Goal: Book appointment/travel/reservation

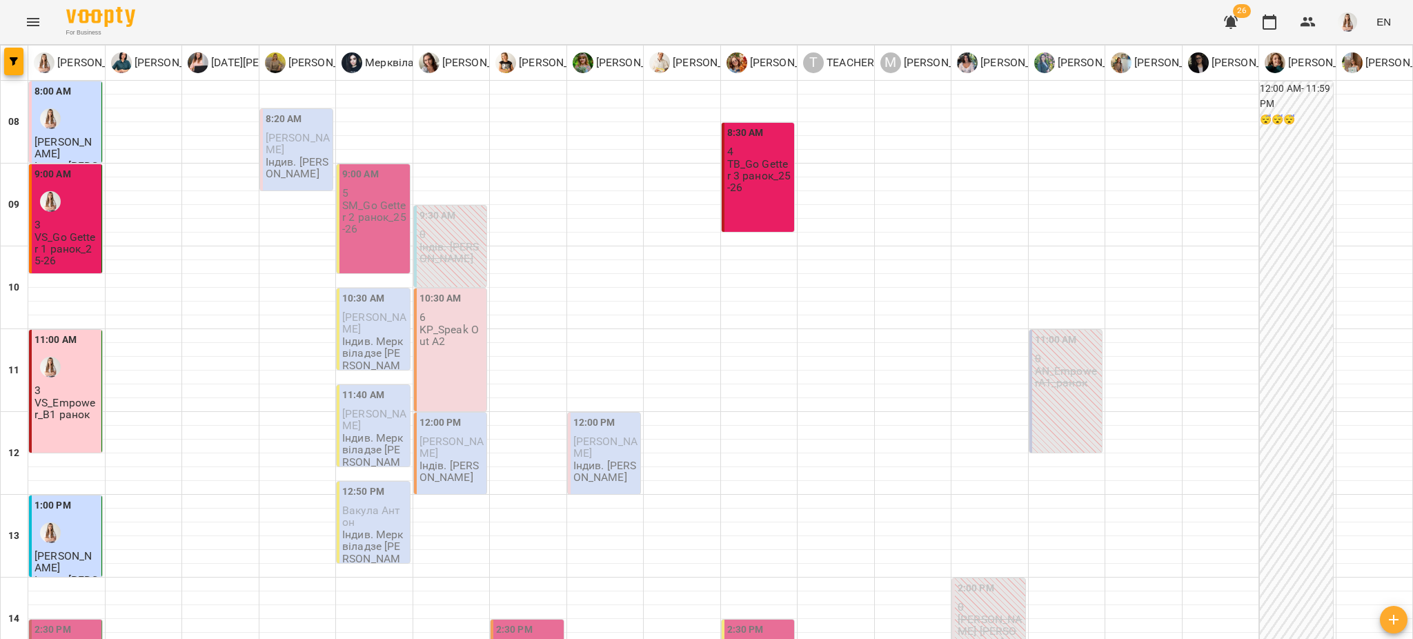
scroll to position [459, 0]
click at [10, 52] on button "button" at bounding box center [13, 62] width 19 height 28
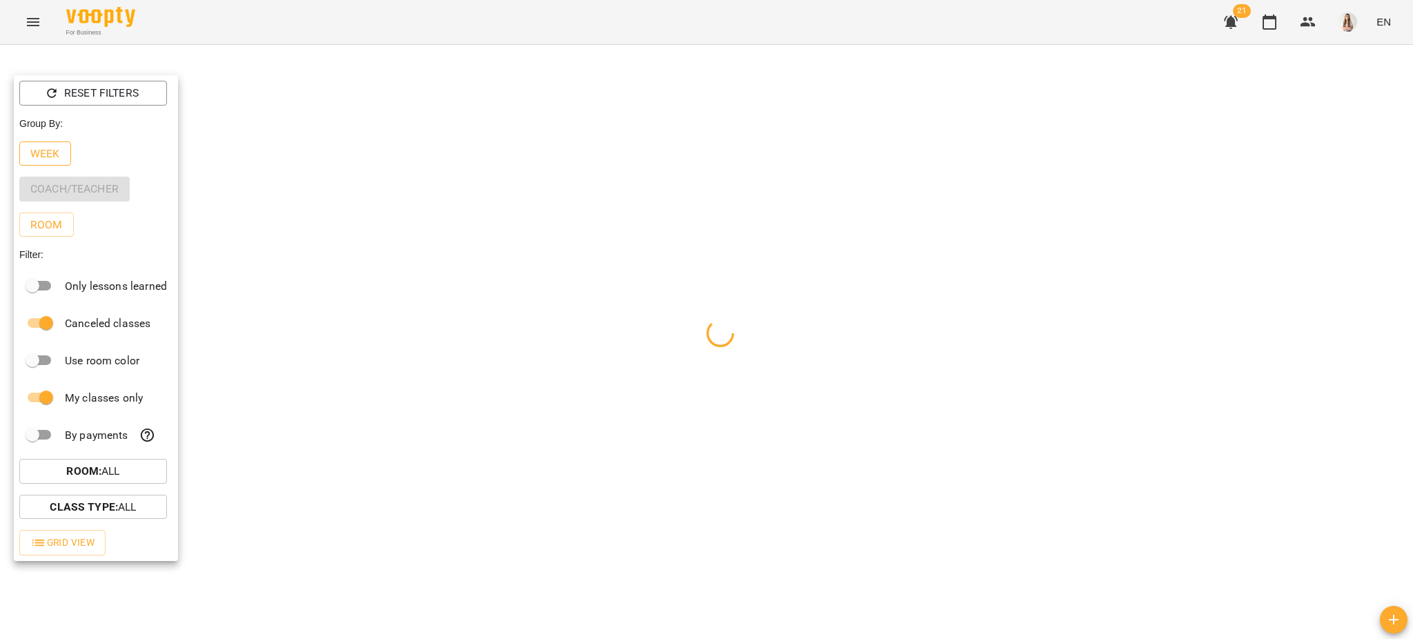
click at [41, 150] on p "Week" at bounding box center [45, 154] width 30 height 17
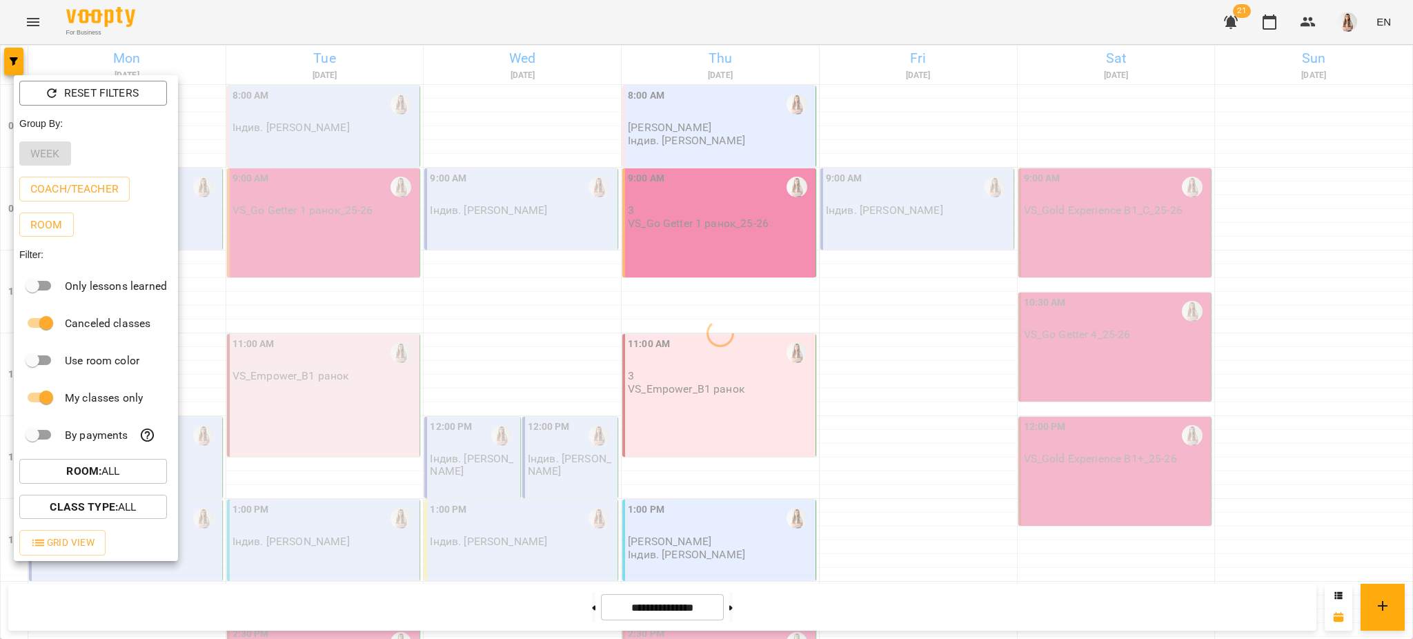
click at [202, 3] on div at bounding box center [706, 319] width 1413 height 639
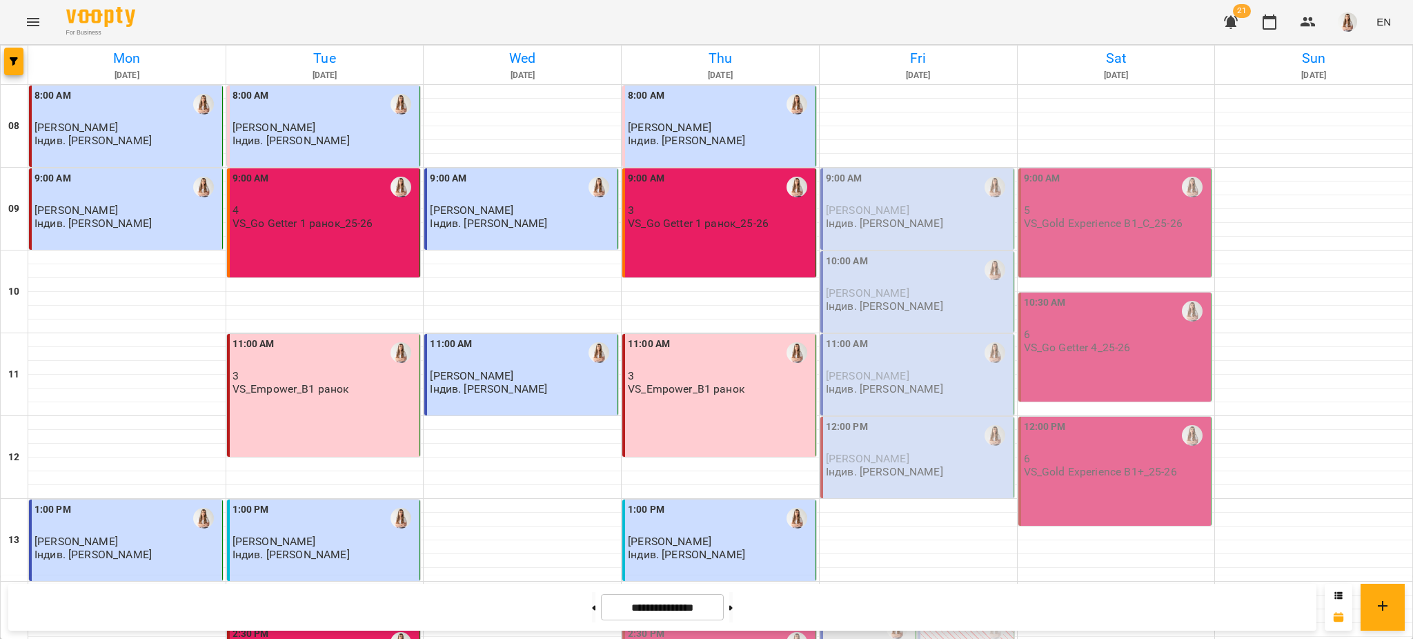
scroll to position [368, 0]
click at [691, 626] on div "2:30 PM" at bounding box center [720, 642] width 185 height 32
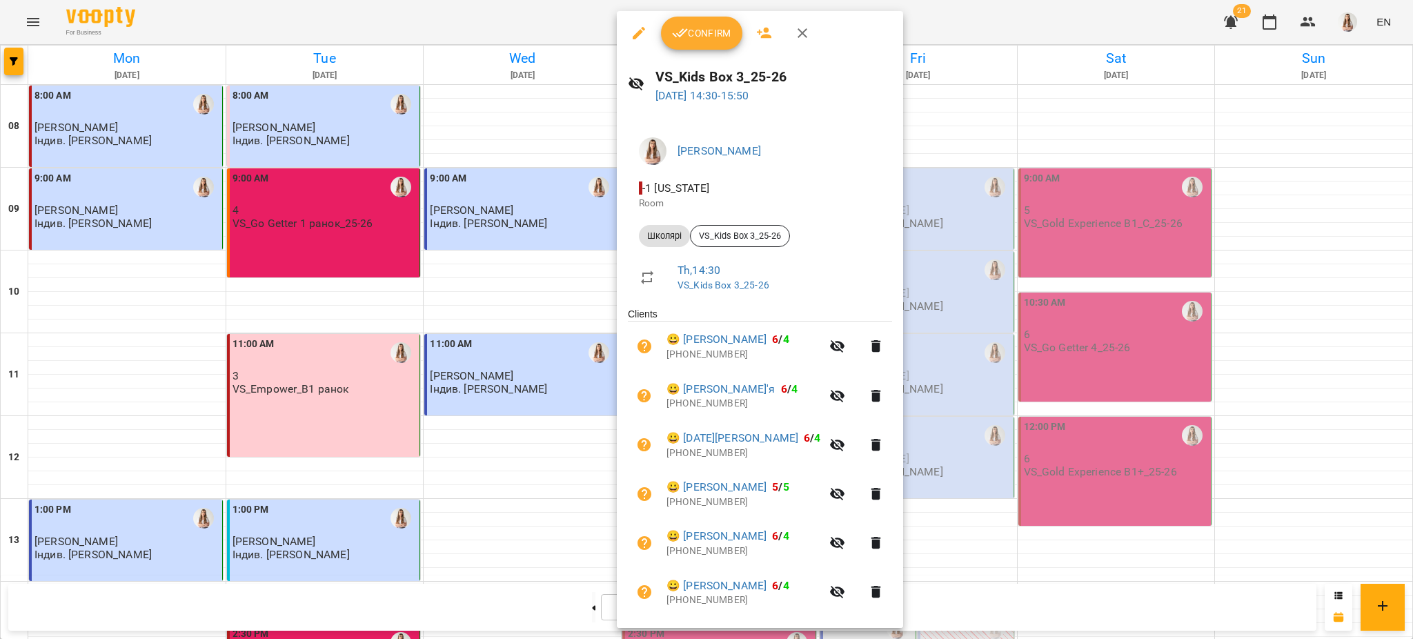
click at [704, 42] on button "Confirm" at bounding box center [701, 33] width 81 height 33
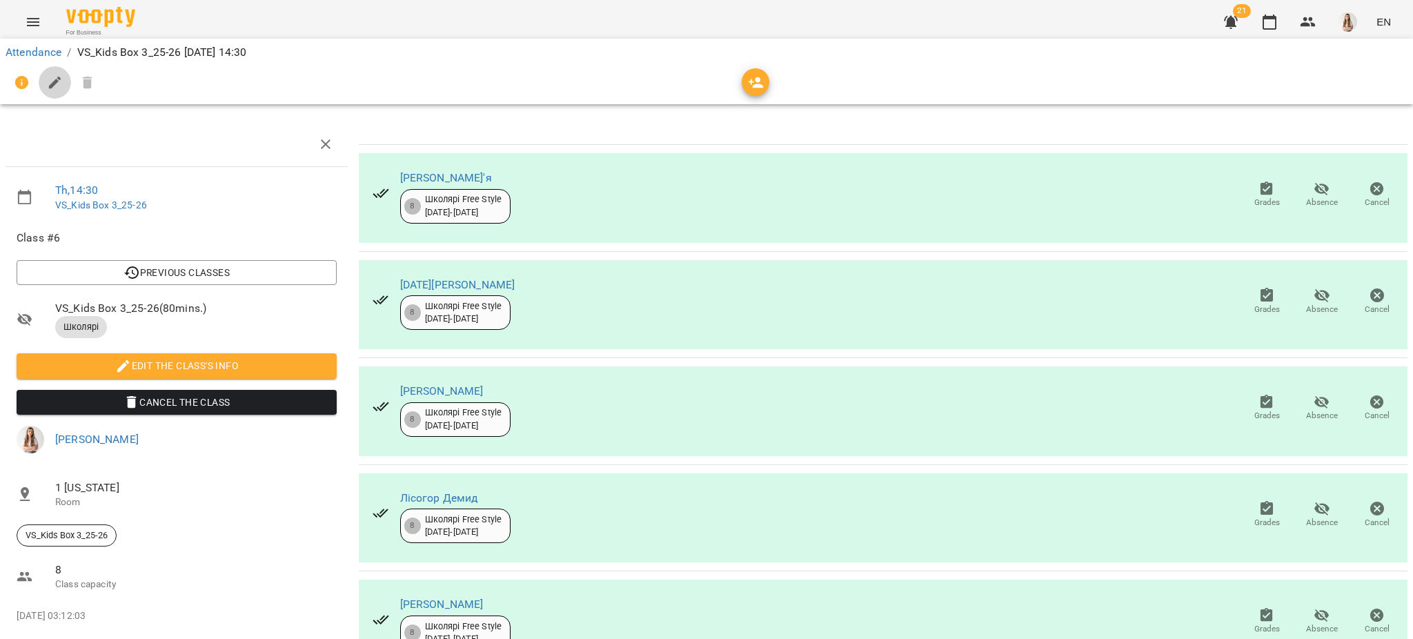
click at [50, 83] on icon "button" at bounding box center [55, 82] width 17 height 17
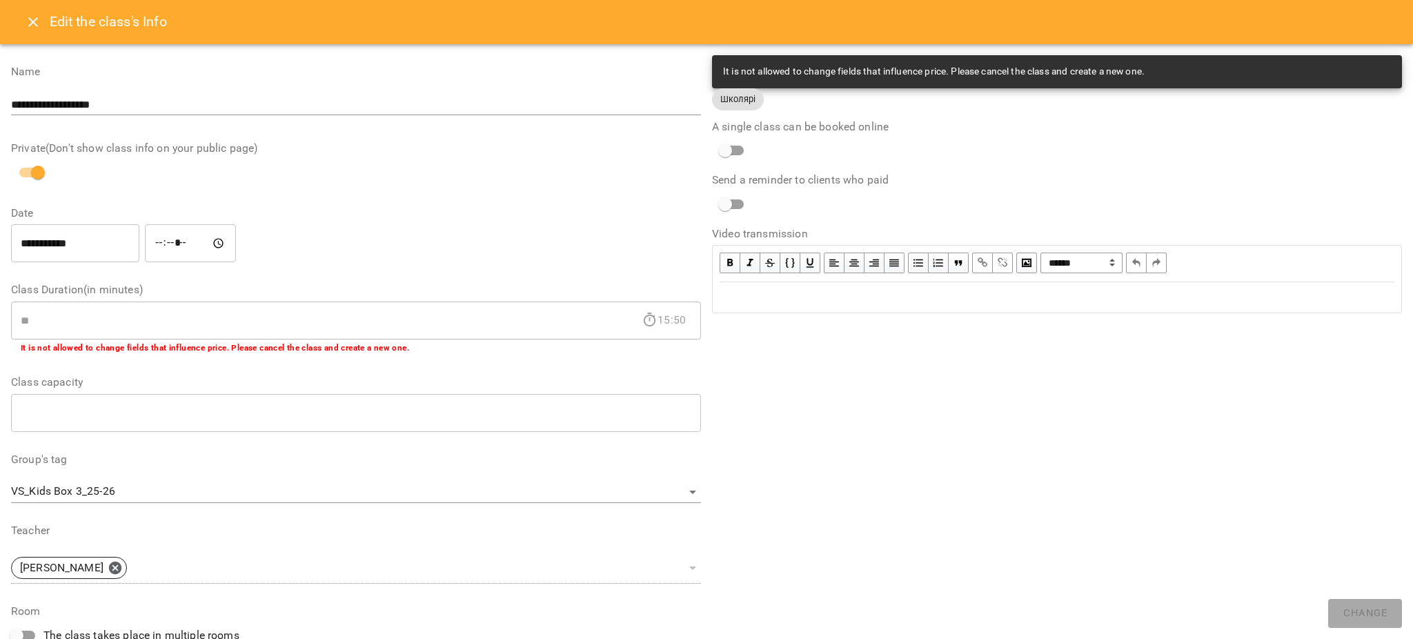
click at [738, 288] on div "Edit text" at bounding box center [1056, 297] width 687 height 29
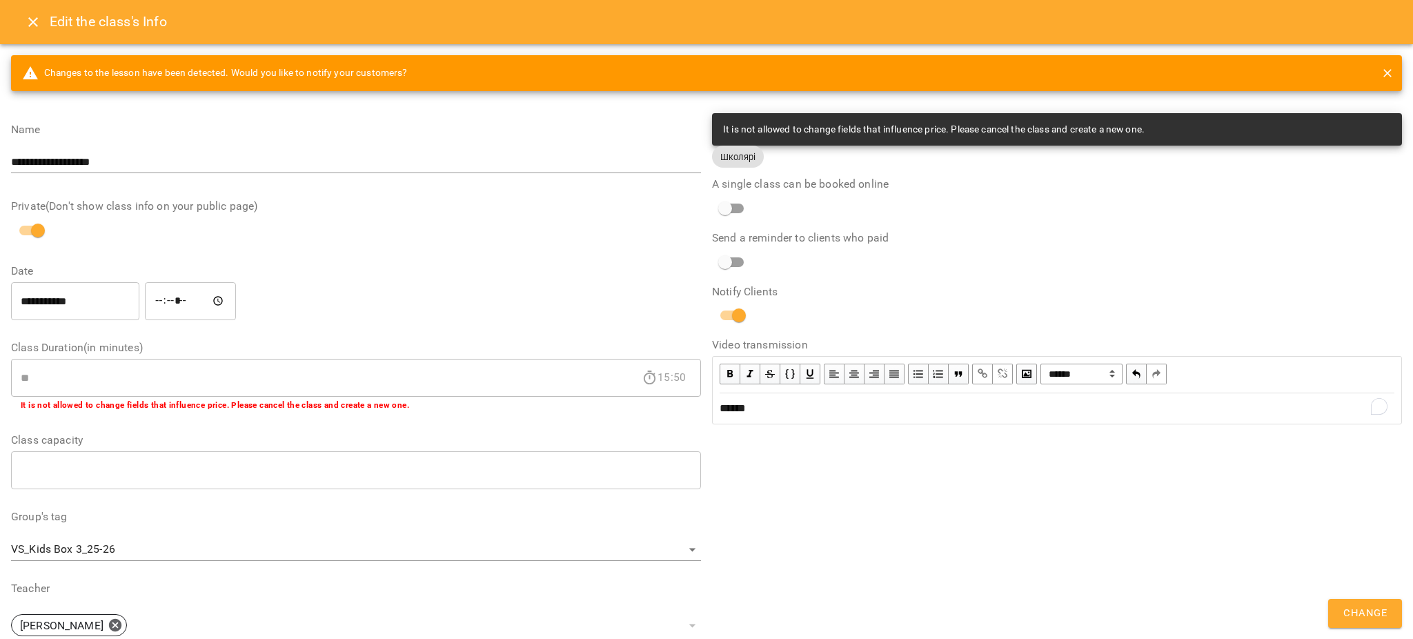
click at [1367, 613] on span "Change" at bounding box center [1364, 613] width 43 height 18
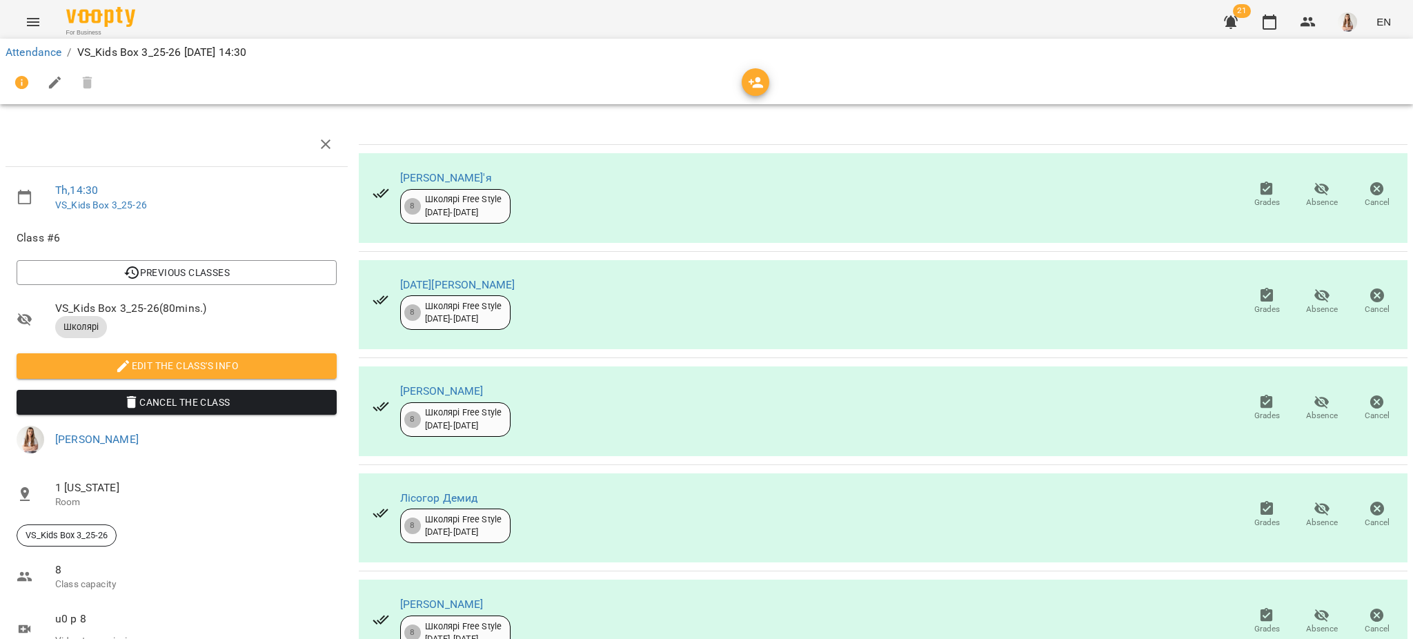
click at [34, 28] on icon "Menu" at bounding box center [33, 22] width 17 height 17
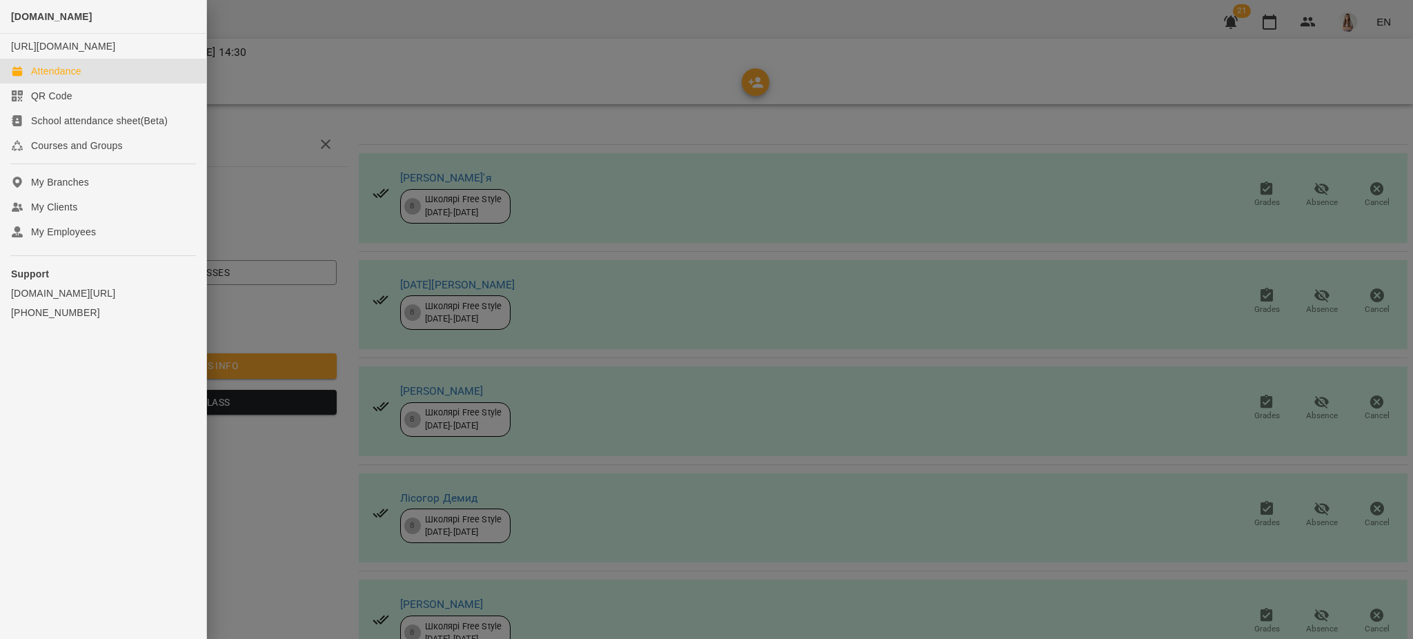
click at [59, 78] on div "Attendance" at bounding box center [56, 71] width 50 height 14
